Goal: Navigation & Orientation: Go to known website

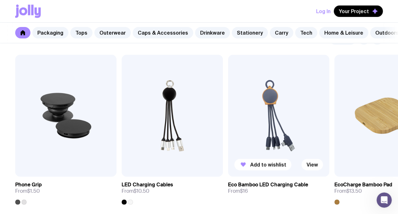
scroll to position [1521, 0]
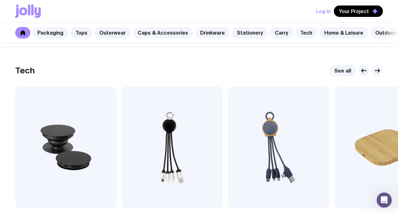
click at [379, 74] on icon "button" at bounding box center [378, 71] width 8 height 8
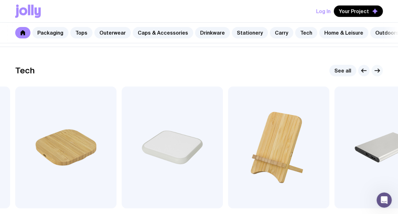
click at [377, 74] on icon "button" at bounding box center [378, 71] width 8 height 8
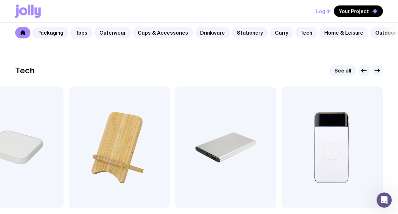
click at [377, 74] on icon "button" at bounding box center [378, 71] width 8 height 8
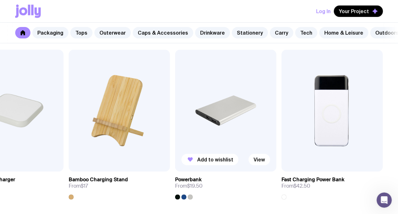
scroll to position [1553, 0]
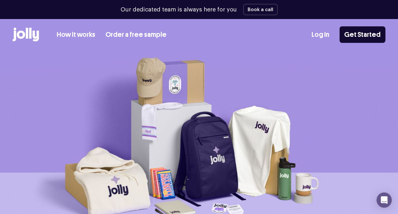
click at [26, 33] on icon at bounding box center [27, 33] width 3 height 11
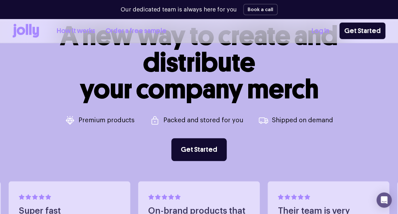
scroll to position [285, 0]
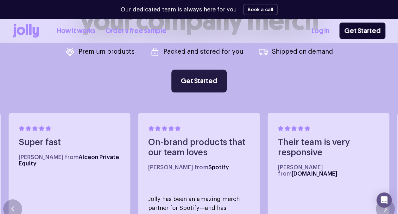
click at [197, 79] on link "Get Started" at bounding box center [198, 80] width 55 height 23
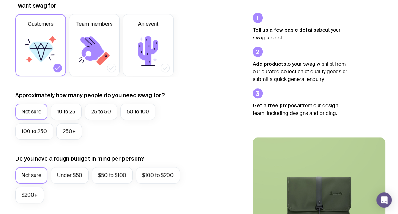
scroll to position [127, 0]
